Goal: Task Accomplishment & Management: Use online tool/utility

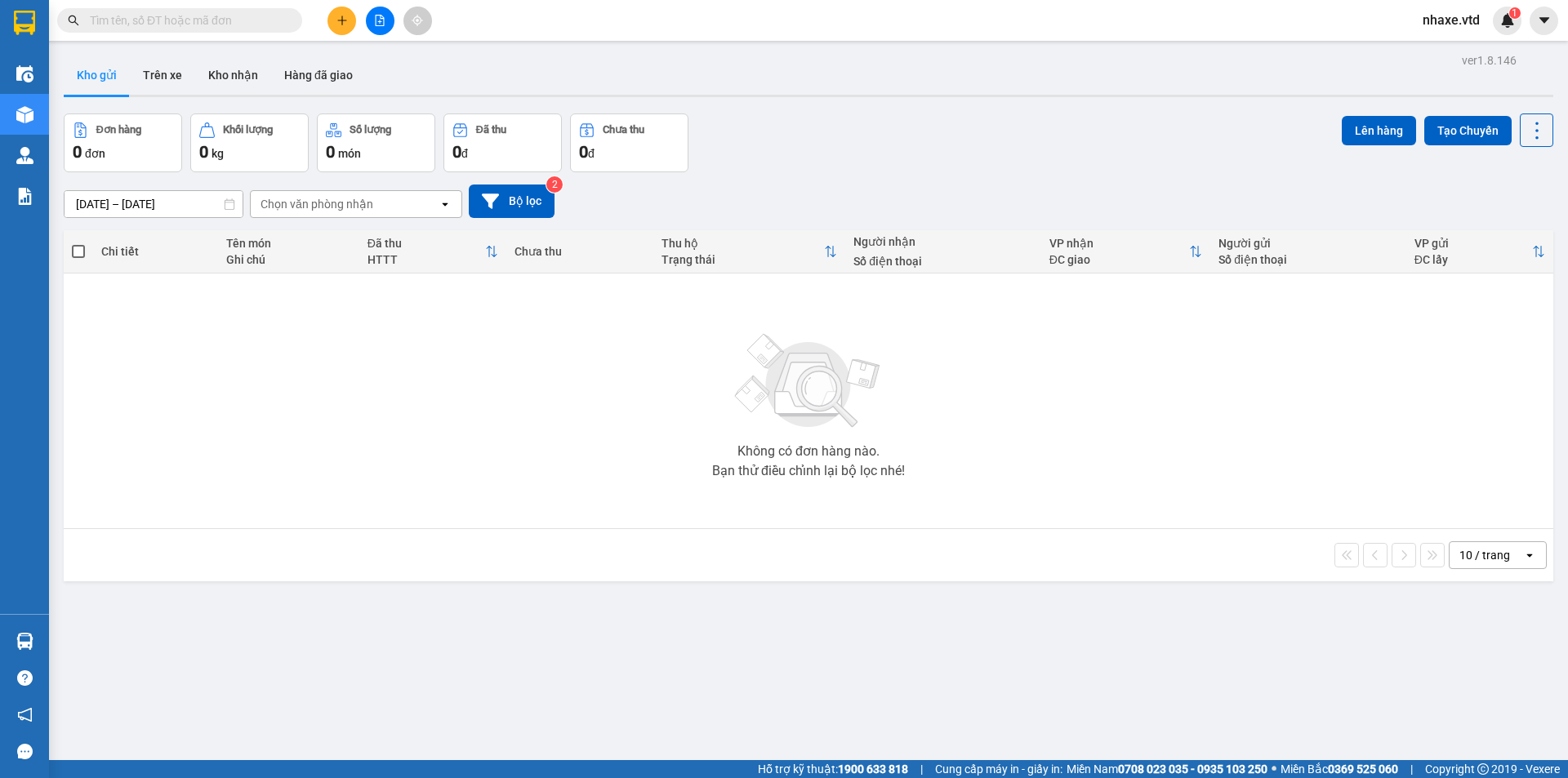
click at [234, 11] on span at bounding box center [180, 20] width 245 height 24
click at [236, 22] on input "text" at bounding box center [187, 21] width 193 height 18
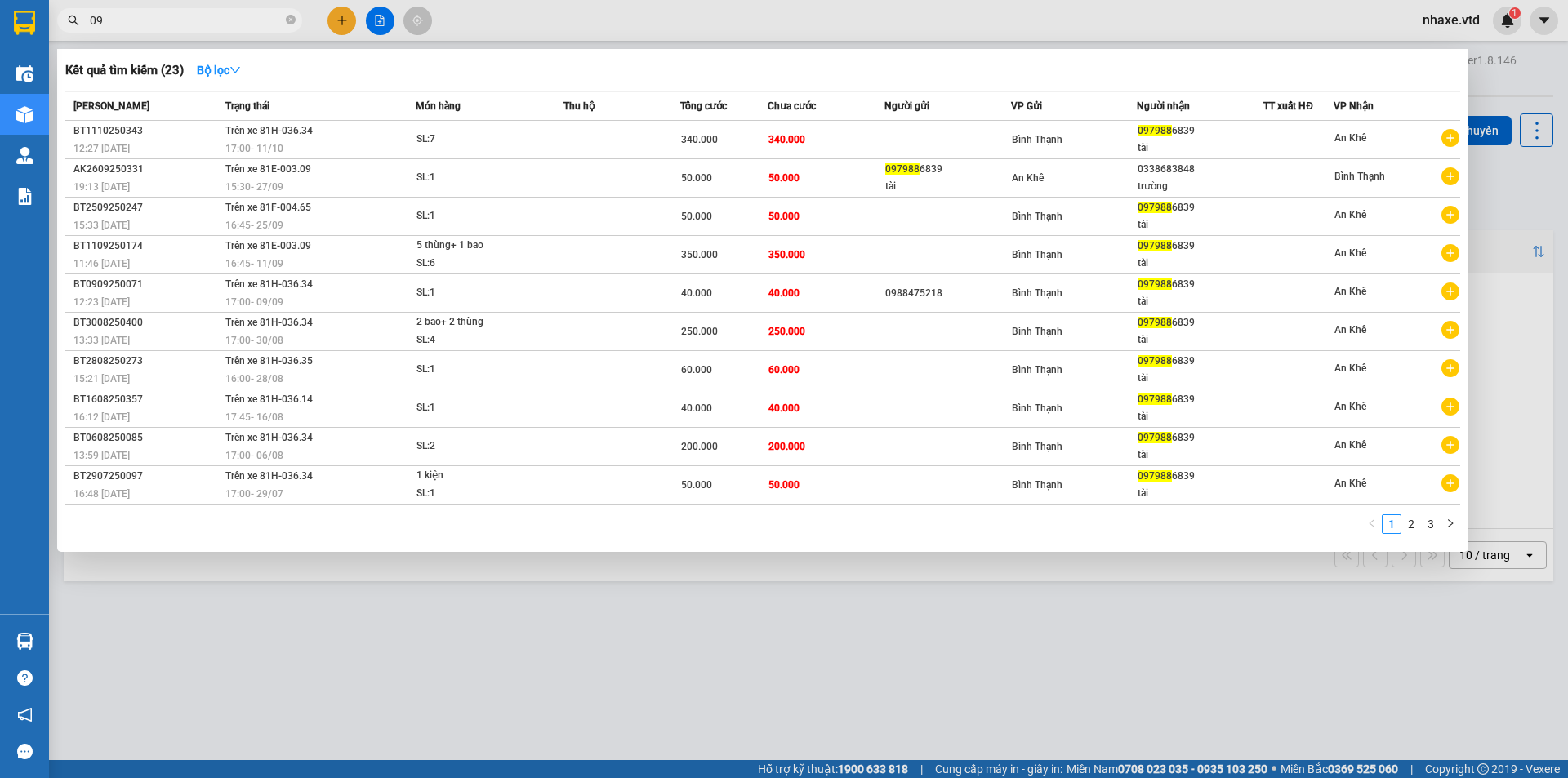
type input "0"
type input "0979886839"
click at [1413, 523] on link "2" at bounding box center [1411, 524] width 18 height 18
